Goal: Contribute content: Add original content to the website for others to see

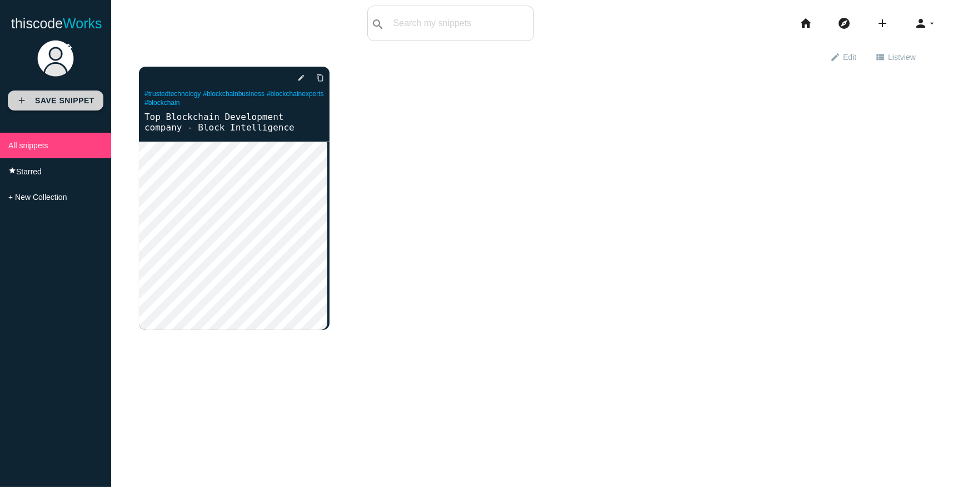
click at [73, 105] on b "Save Snippet" at bounding box center [64, 100] width 59 height 9
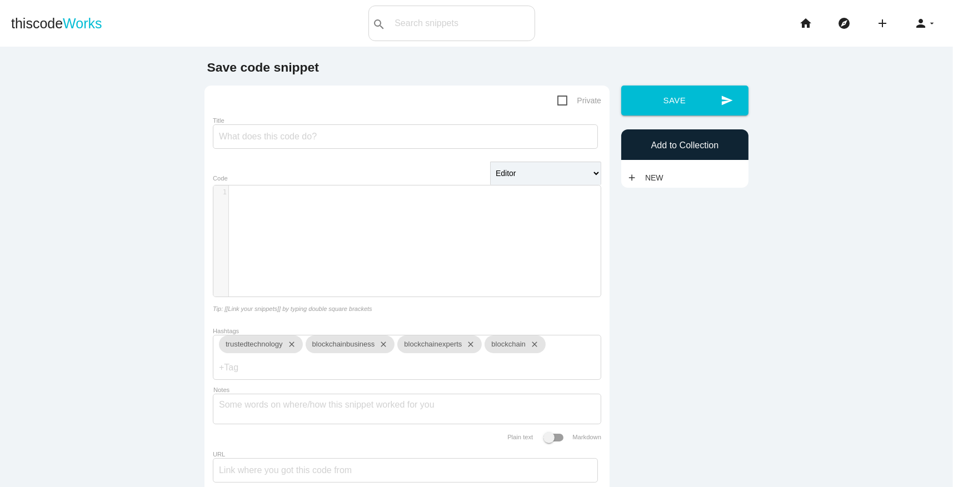
click at [231, 151] on div "Title" at bounding box center [407, 135] width 388 height 38
click at [241, 133] on input "Title" at bounding box center [405, 136] width 385 height 24
paste input "Top Smart Contracts Audit Company- Block Intelligence"
type input "Top Smart Contracts Audit Company- Block Intelligence"
click at [263, 214] on div "​ x 1 ​" at bounding box center [415, 250] width 404 height 128
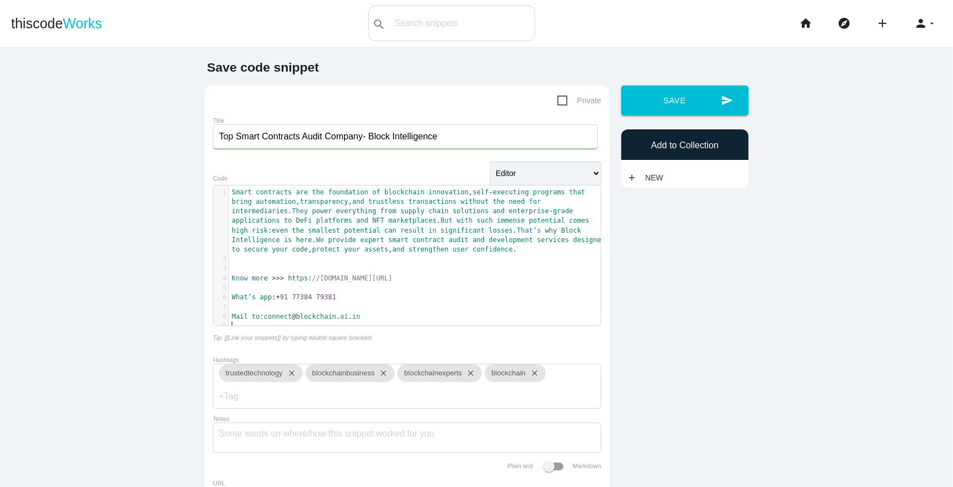
scroll to position [118, 0]
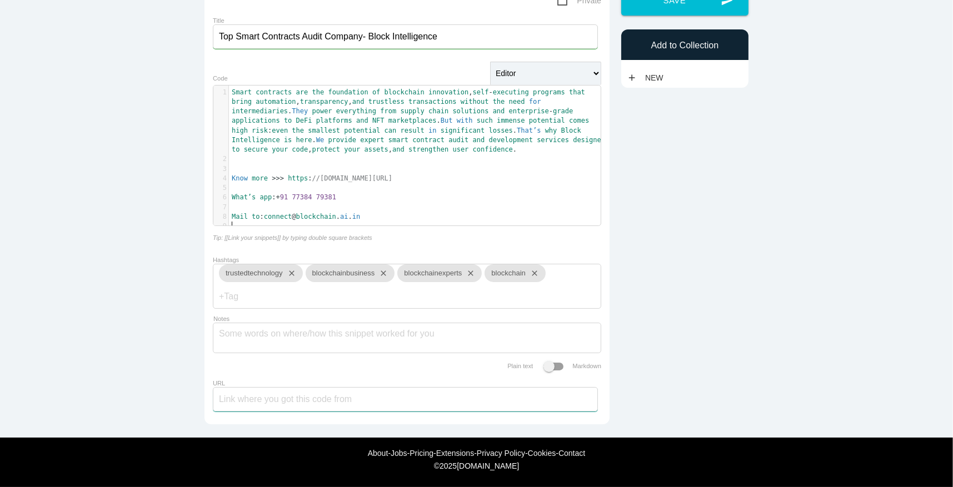
click at [270, 393] on input "URL" at bounding box center [405, 399] width 385 height 24
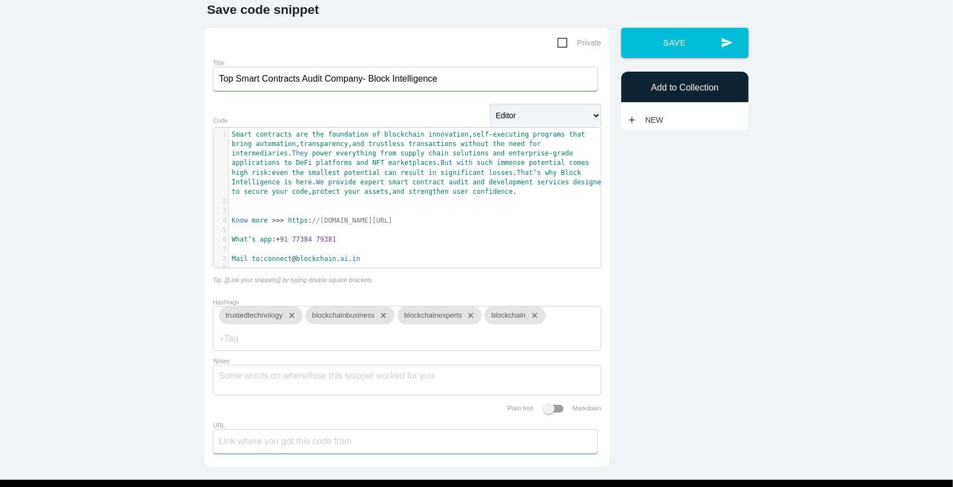
scroll to position [0, 0]
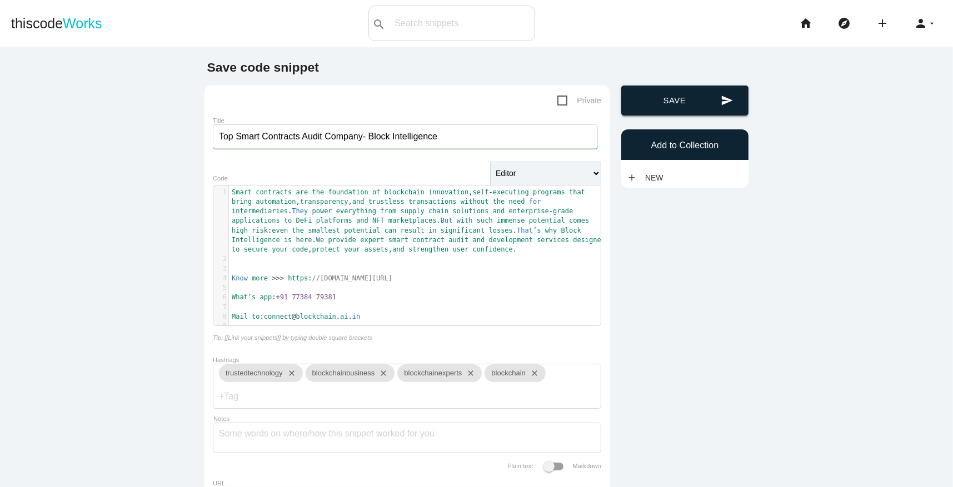
click at [692, 97] on button "send Save" at bounding box center [684, 101] width 127 height 30
